Goal: Transaction & Acquisition: Purchase product/service

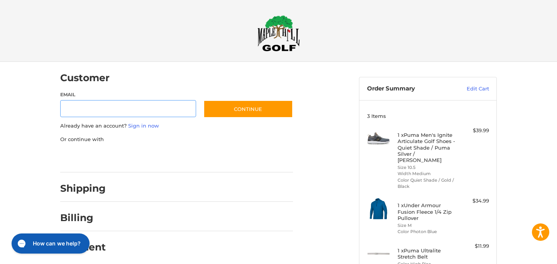
scroll to position [9, 0]
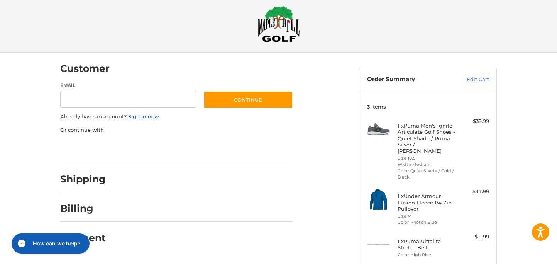
click at [140, 117] on link "Sign in now" at bounding box center [143, 116] width 31 height 6
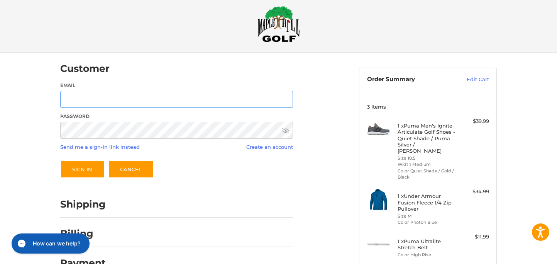
click at [125, 99] on input "Email" at bounding box center [176, 99] width 233 height 17
type input "**********"
click at [60, 160] on button "Sign In" at bounding box center [82, 169] width 44 height 18
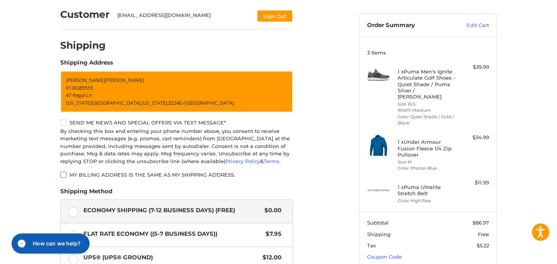
scroll to position [1, 0]
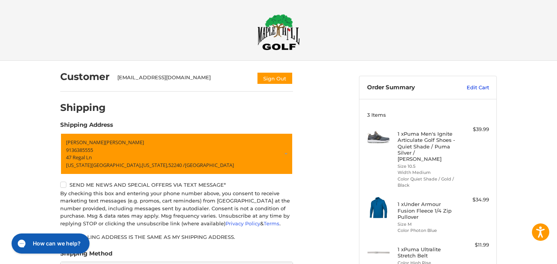
click at [470, 88] on link "Edit Cart" at bounding box center [469, 88] width 39 height 8
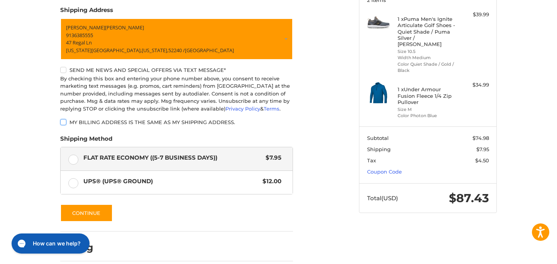
scroll to position [77, 0]
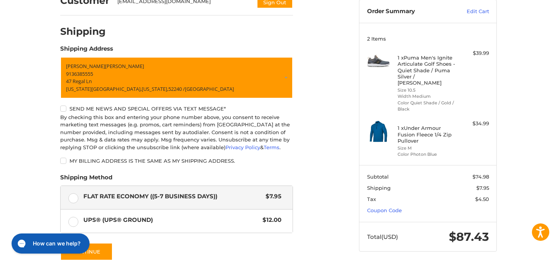
click at [346, 187] on div "Customer [EMAIL_ADDRESS][DOMAIN_NAME] Sign Out Shipping POWERED BY We’ve got yo…" at bounding box center [203, 157] width 299 height 344
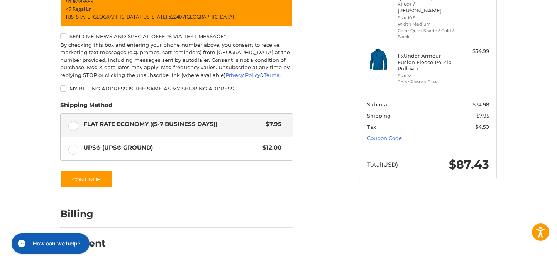
click at [377, 127] on section "Subtotal $74.98 Shipping $7.95 Tax $4.50 Coupon Code" at bounding box center [428, 121] width 137 height 57
click at [378, 135] on link "Coupon Code" at bounding box center [384, 138] width 35 height 6
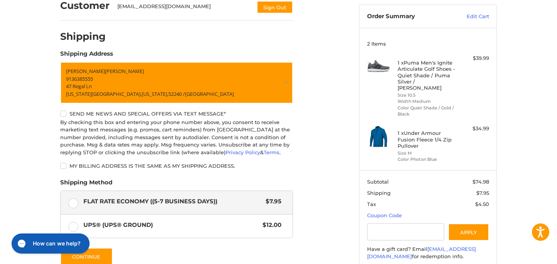
scroll to position [34, 0]
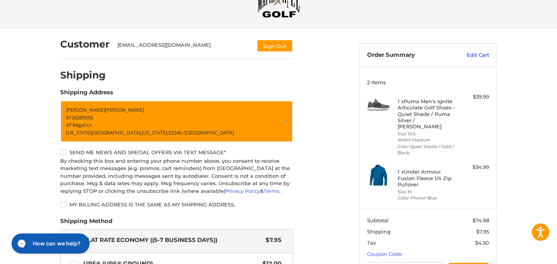
click at [480, 56] on link "Edit Cart" at bounding box center [469, 55] width 39 height 8
